Goal: Navigation & Orientation: Find specific page/section

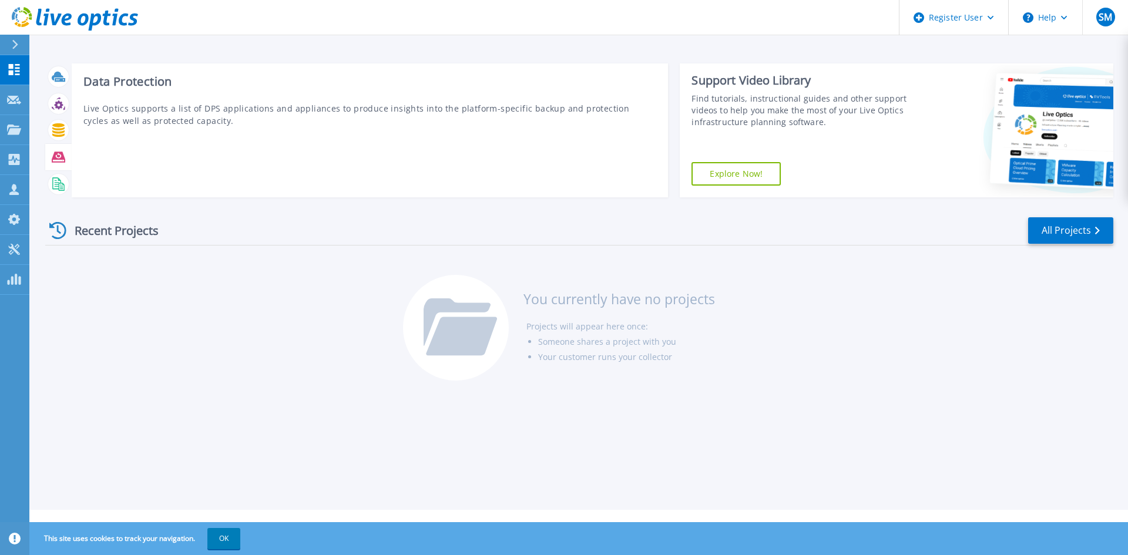
click at [59, 160] on icon at bounding box center [59, 157] width 14 height 14
click at [58, 182] on rect at bounding box center [57, 182] width 5 height 1
click at [59, 128] on icon at bounding box center [59, 130] width 14 height 14
click at [61, 100] on icon at bounding box center [59, 104] width 14 height 14
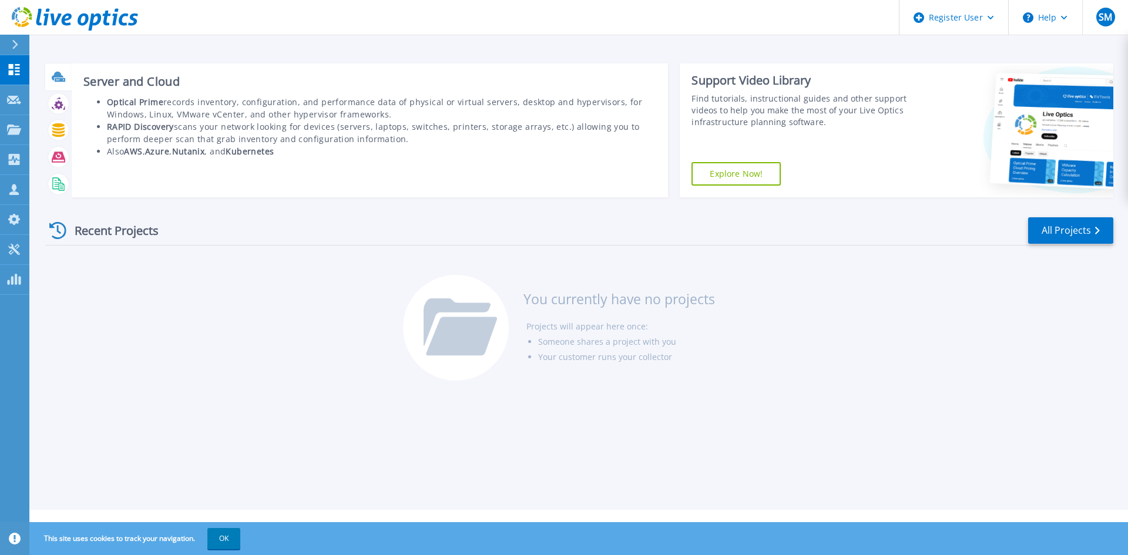
click at [58, 76] on icon at bounding box center [58, 76] width 12 height 9
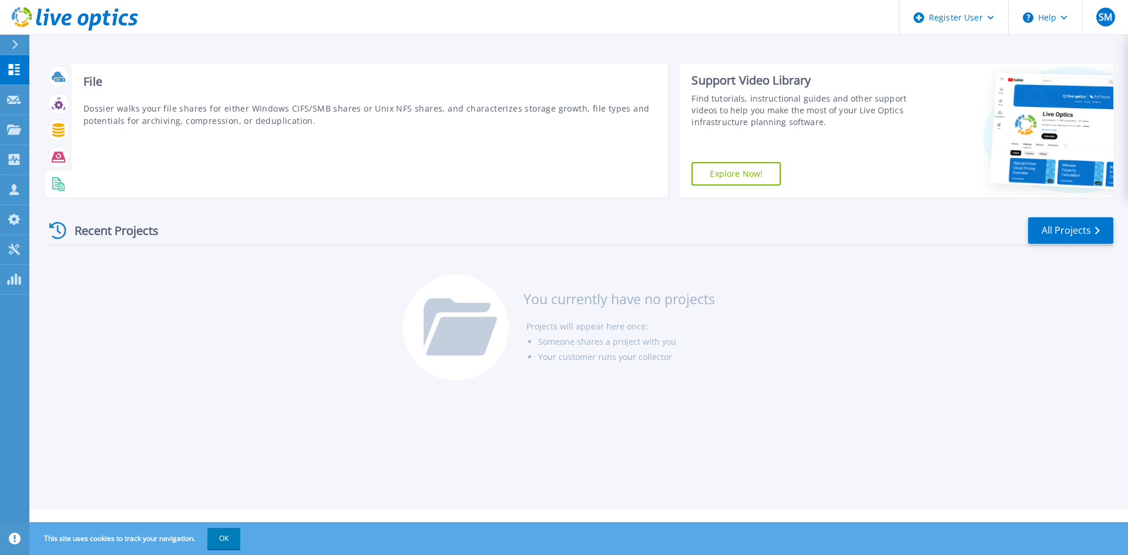
click at [61, 188] on icon at bounding box center [59, 184] width 14 height 14
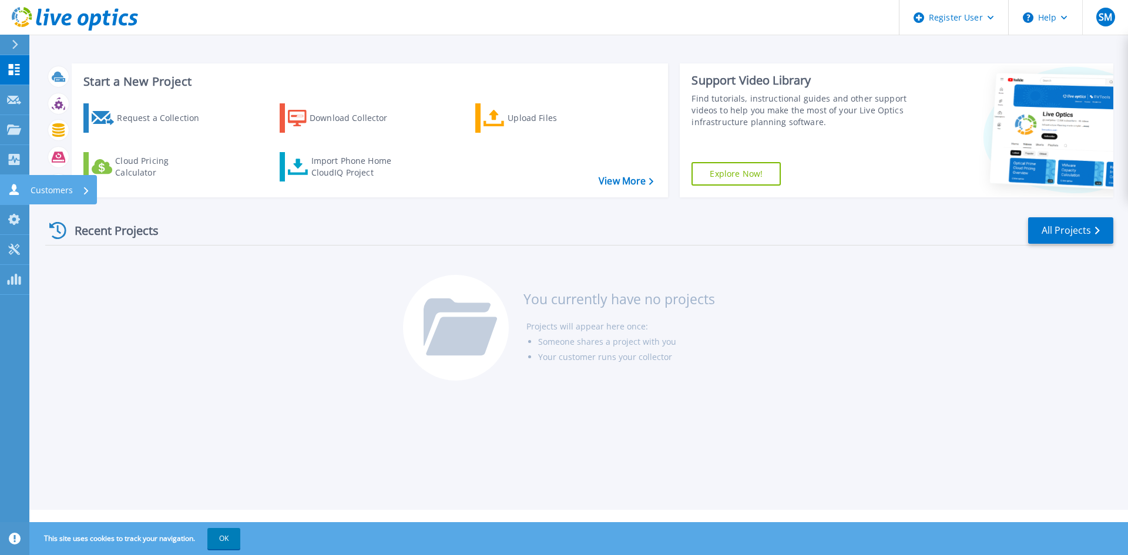
click at [13, 179] on link "Customers Customers" at bounding box center [14, 190] width 29 height 30
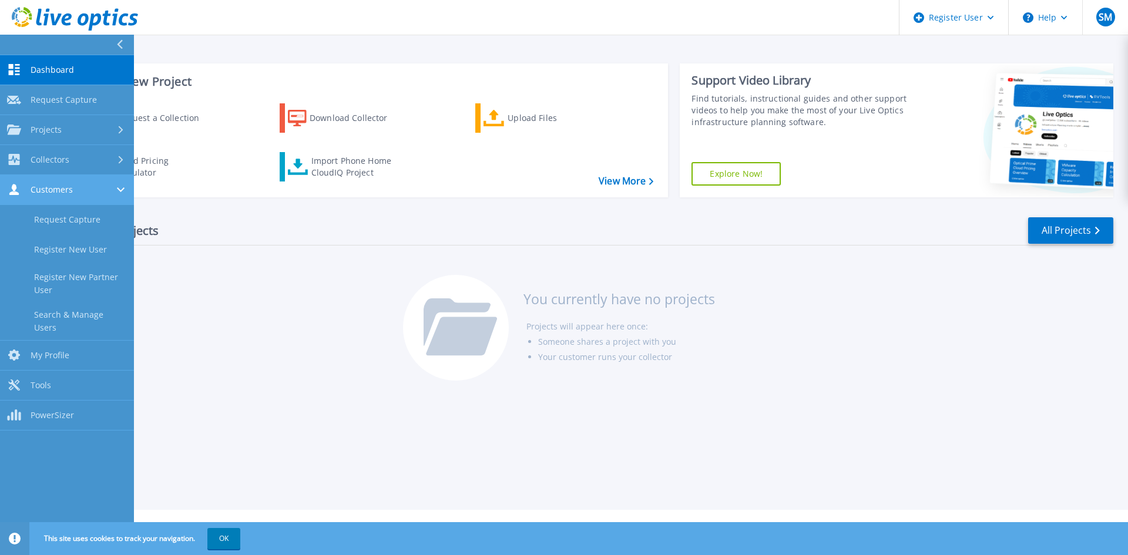
click at [109, 186] on div "Customers" at bounding box center [67, 189] width 120 height 11
click at [115, 186] on div "Customers" at bounding box center [67, 189] width 120 height 11
